Goal: Task Accomplishment & Management: Use online tool/utility

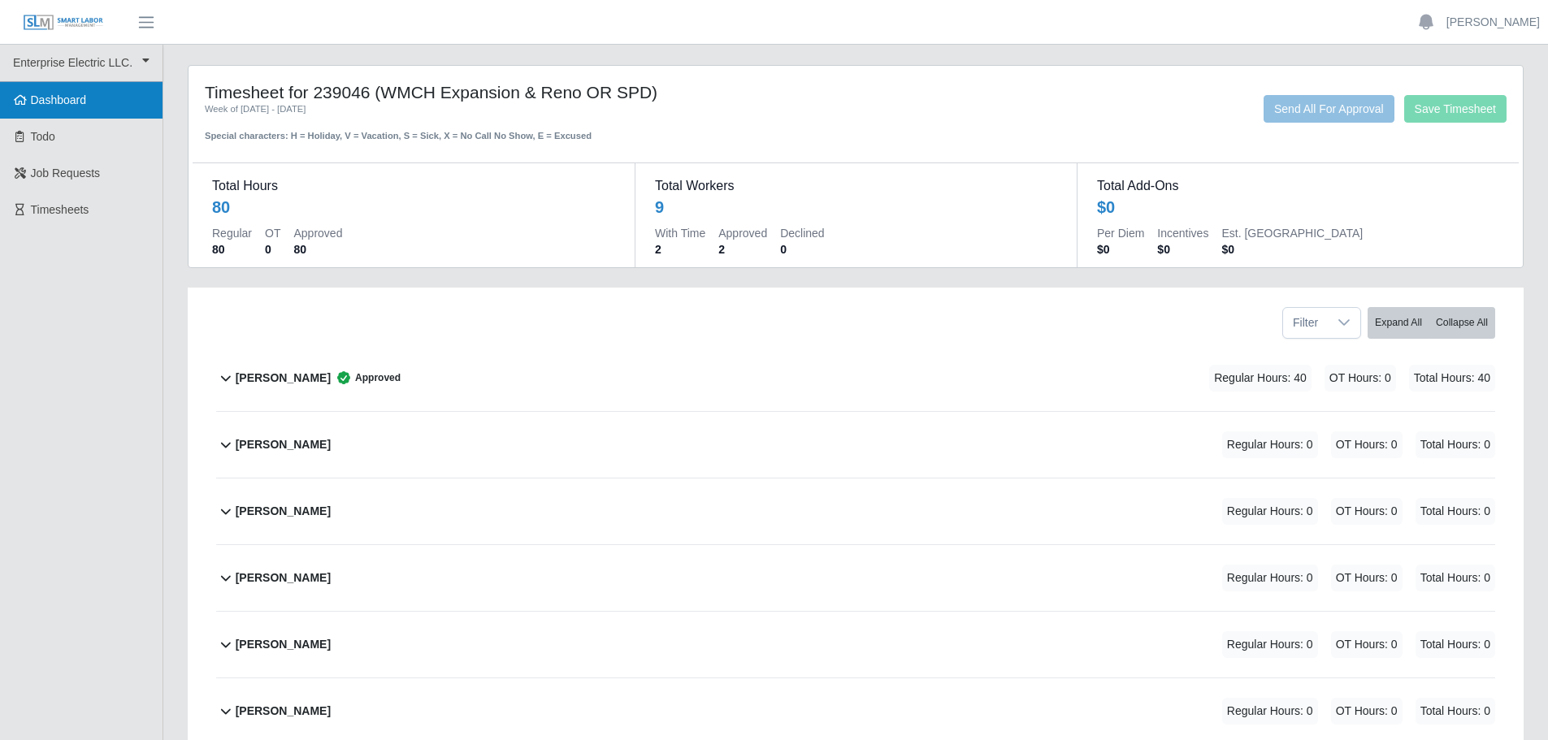
click at [76, 96] on span "Dashboard" at bounding box center [59, 99] width 56 height 13
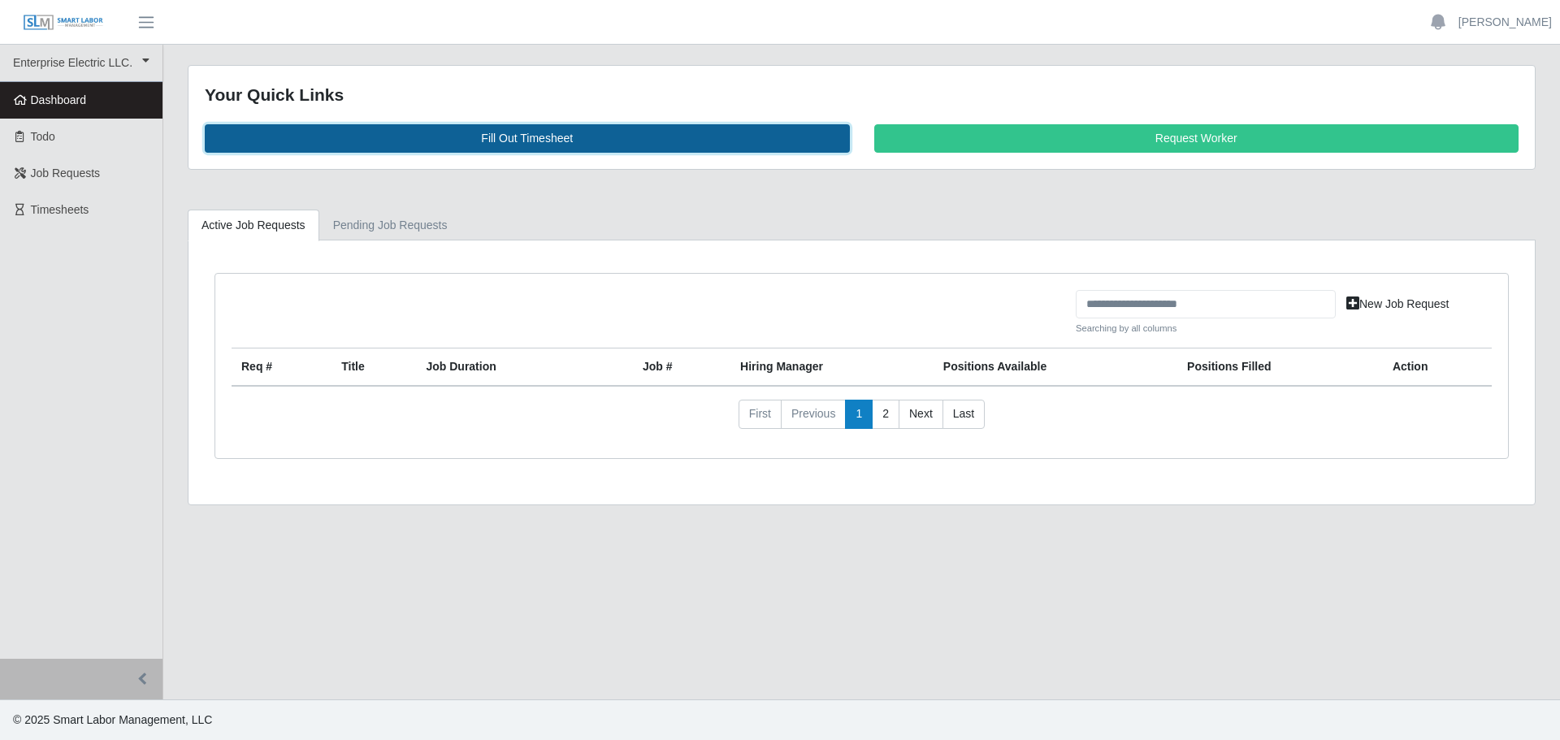
click at [511, 141] on link "Fill Out Timesheet" at bounding box center [527, 138] width 645 height 28
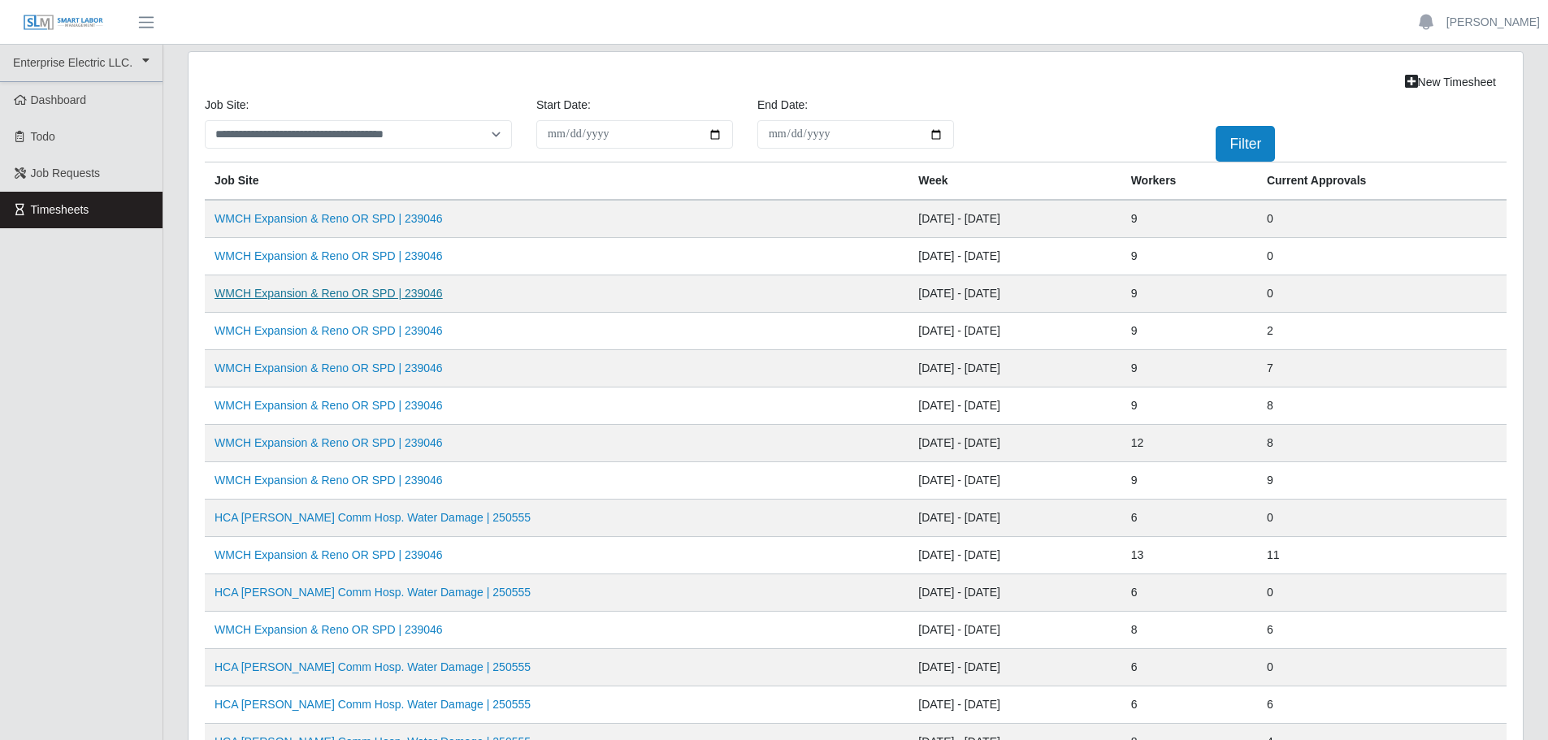
click at [365, 289] on link "WMCH Expansion & Reno OR SPD | 239046" at bounding box center [328, 293] width 228 height 13
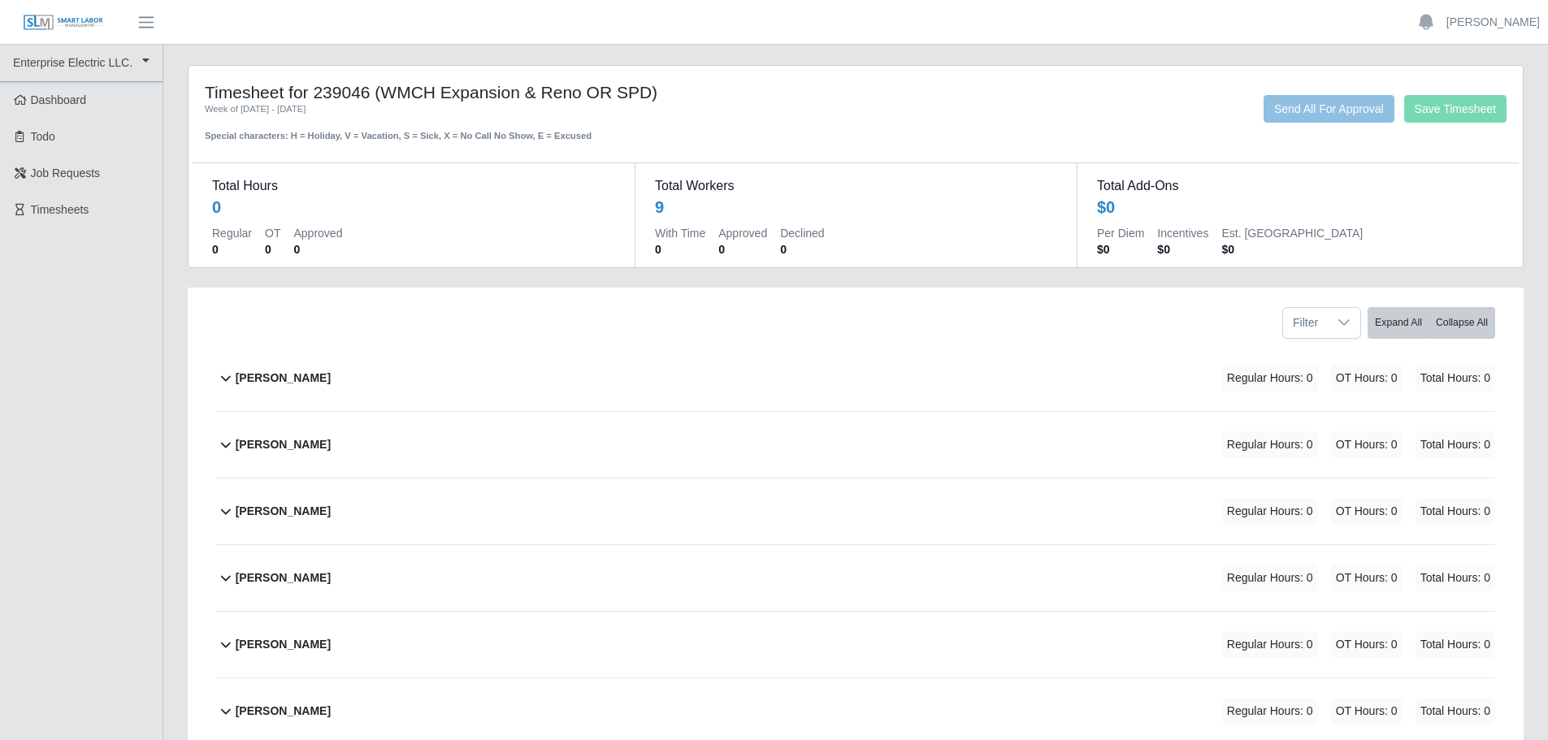
click at [288, 378] on b "Casey Shoemaker" at bounding box center [283, 378] width 95 height 17
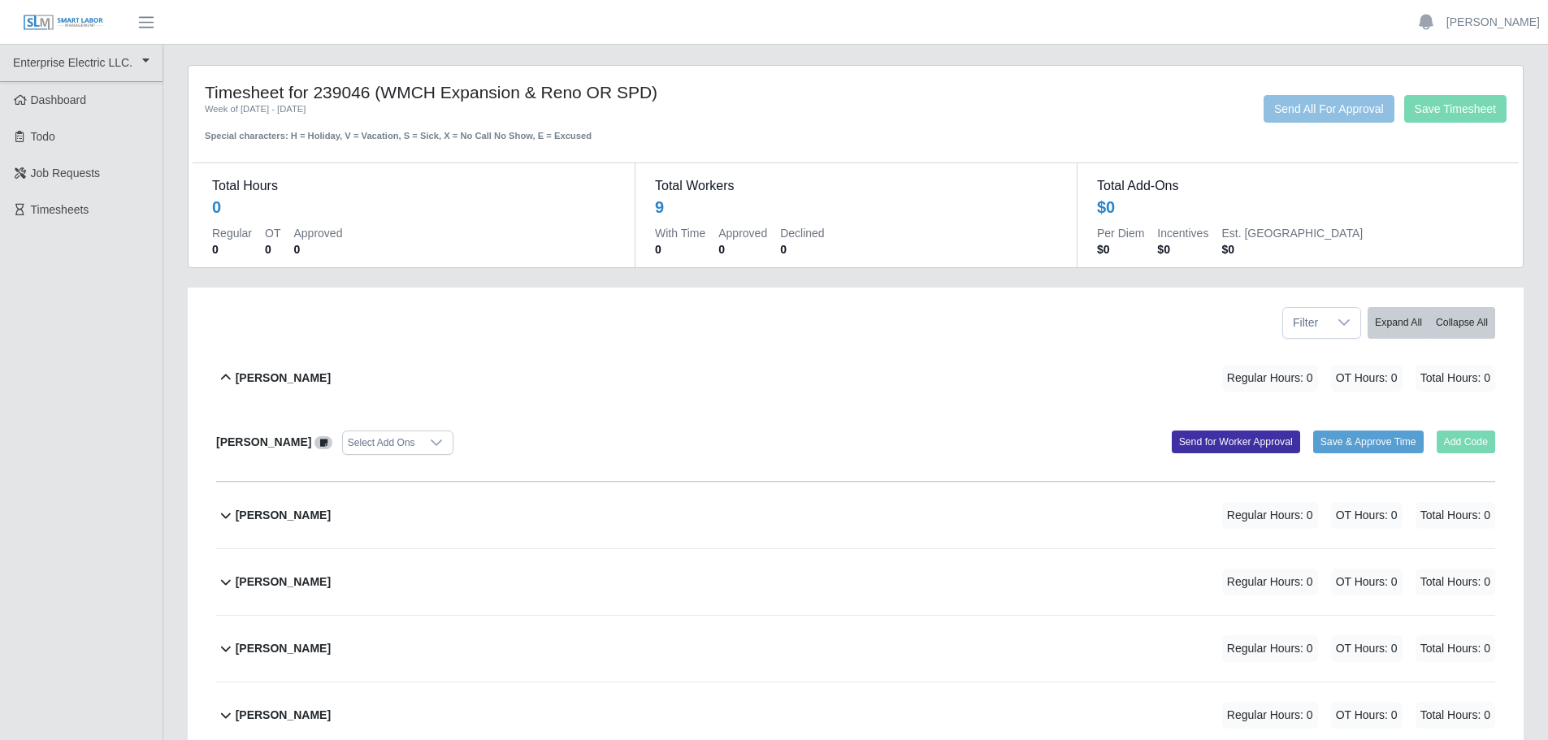
drag, startPoint x: 986, startPoint y: 401, endPoint x: 969, endPoint y: 396, distance: 17.0
click at [984, 400] on div "Casey Shoemaker Regular Hours: 0 OT Hours: 0 Total Hours: 0" at bounding box center [865, 378] width 1259 height 66
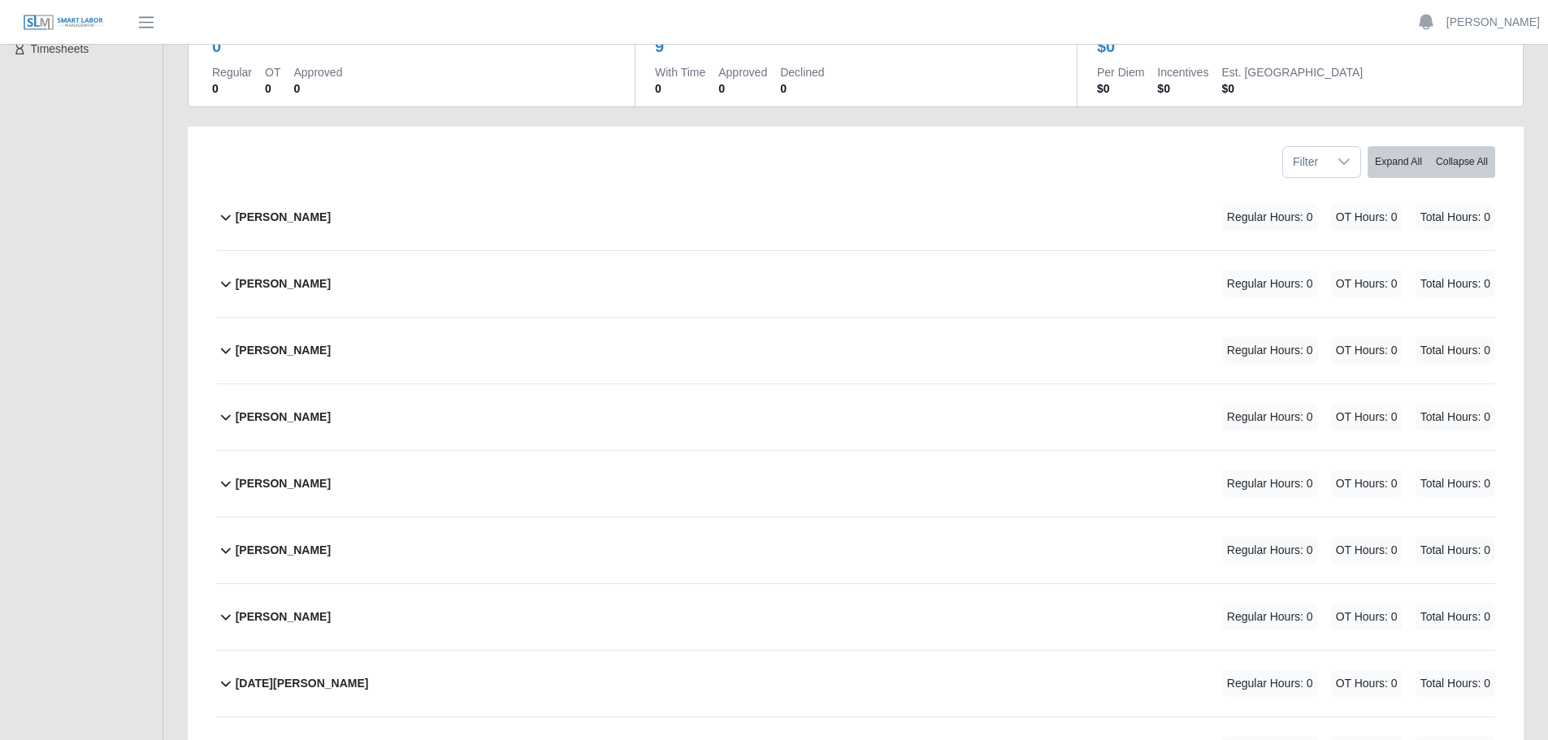
scroll to position [162, 0]
click at [552, 227] on div "Casey Shoemaker Regular Hours: 0 OT Hours: 0 Total Hours: 0" at bounding box center [865, 216] width 1259 height 66
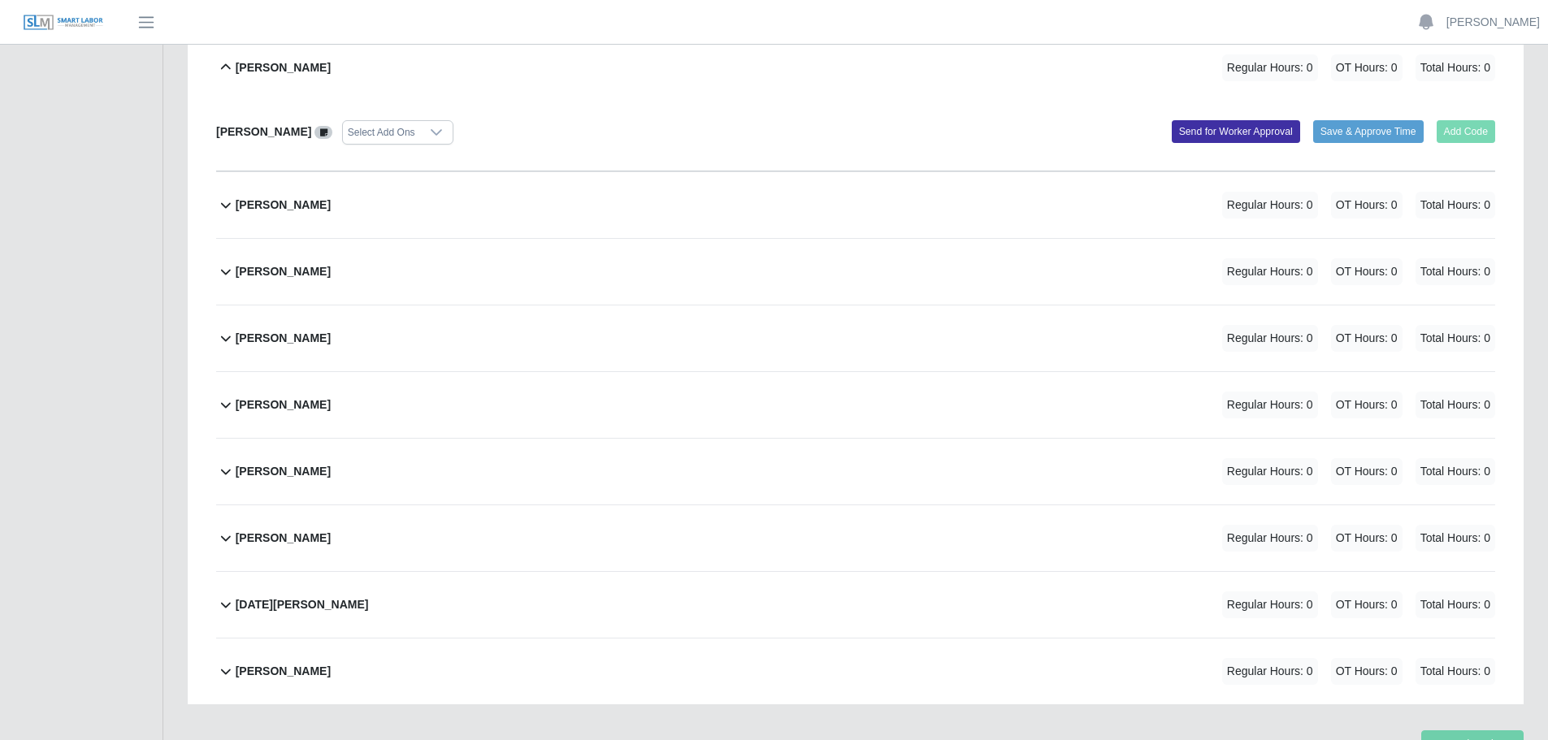
scroll to position [325, 0]
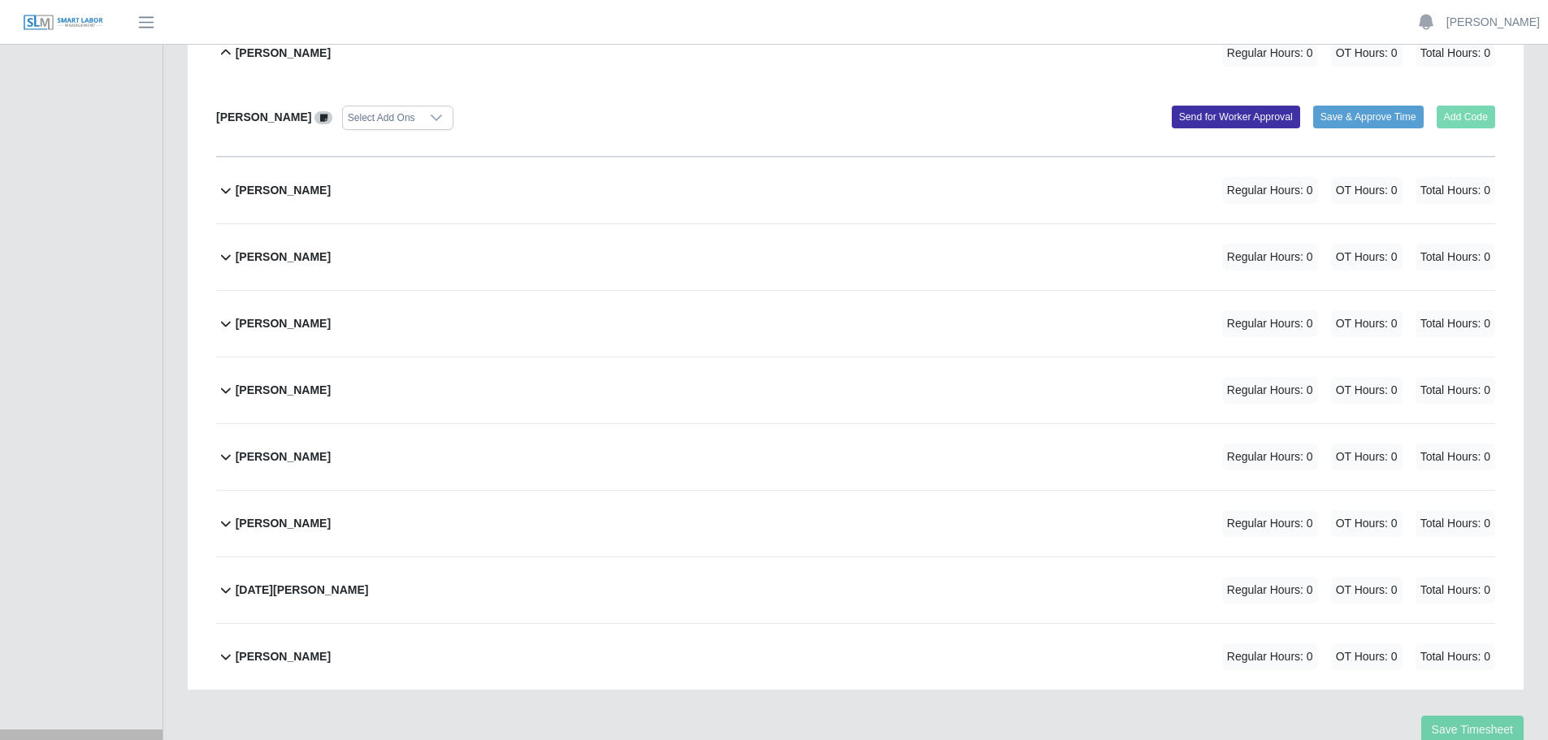
click at [327, 522] on b "Mauricio G Briceno" at bounding box center [283, 523] width 95 height 17
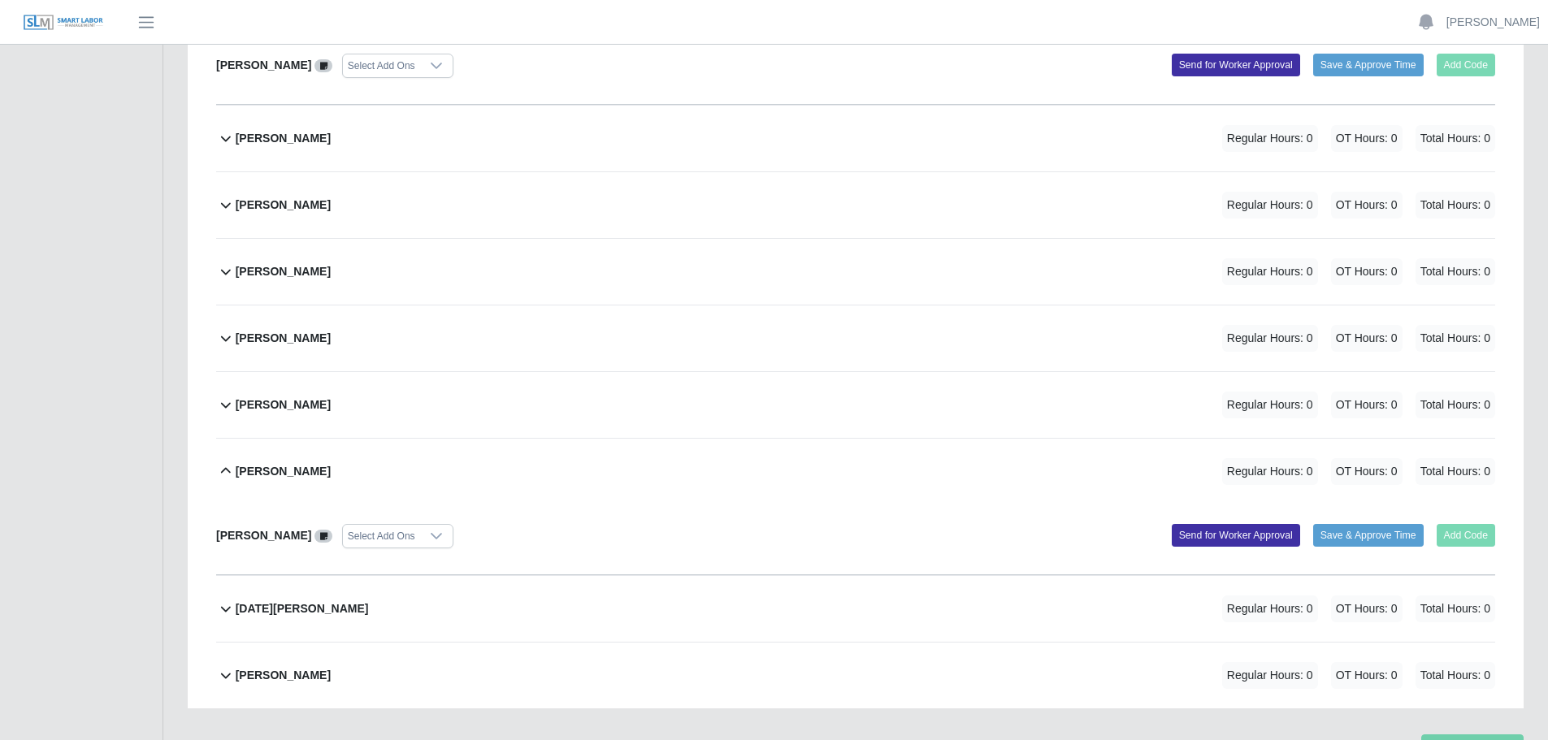
scroll to position [396, 0]
